Goal: Information Seeking & Learning: Learn about a topic

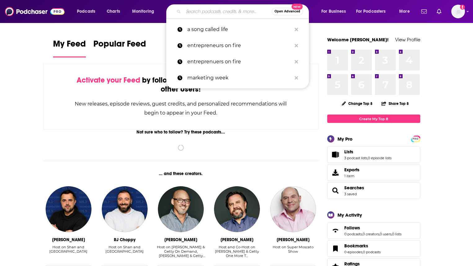
click at [190, 13] on input "Search podcasts, credits, & more..." at bounding box center [227, 12] width 88 height 10
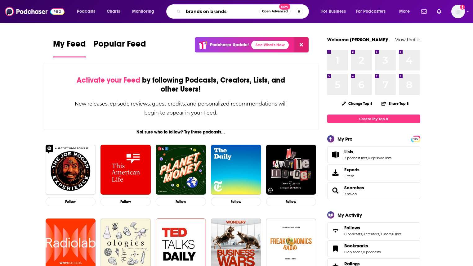
type input "brands on brands"
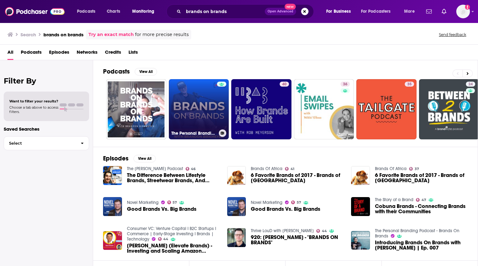
click at [218, 111] on div at bounding box center [221, 106] width 9 height 48
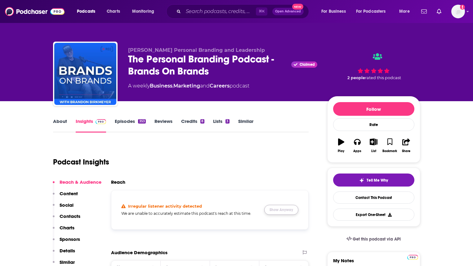
click at [292, 208] on button "Show Anyway" at bounding box center [281, 210] width 34 height 10
